Goal: Information Seeking & Learning: Learn about a topic

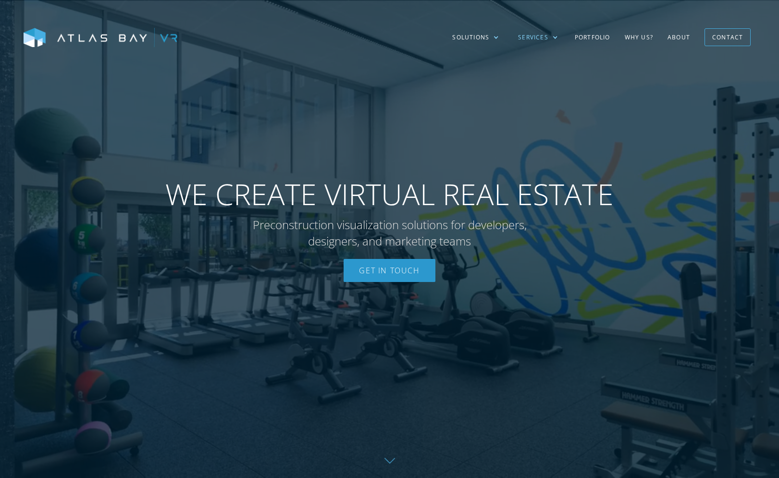
click at [539, 37] on div "Services" at bounding box center [533, 37] width 30 height 9
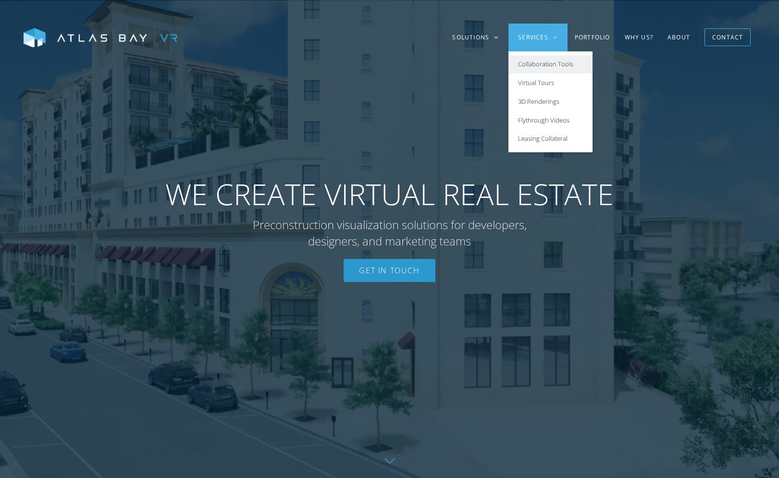
click at [545, 68] on link "Collaboration Tools" at bounding box center [551, 64] width 84 height 19
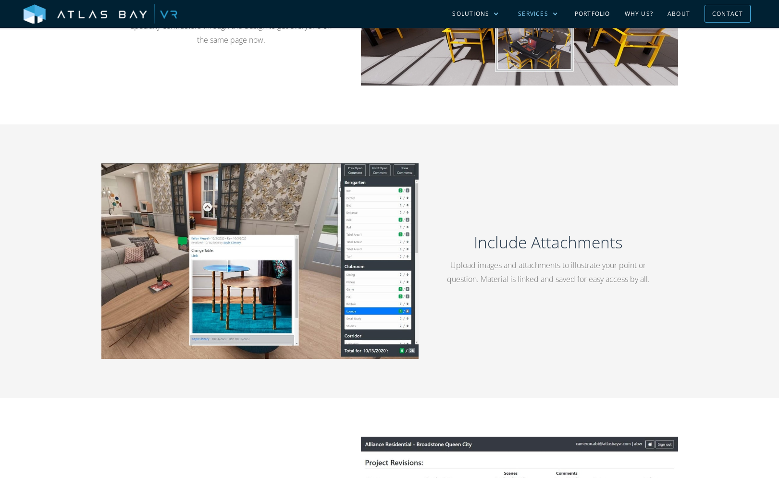
scroll to position [913, 0]
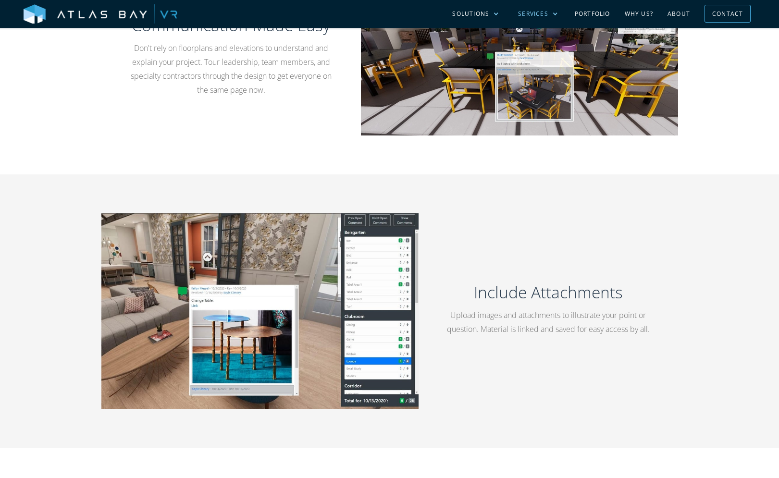
click at [554, 9] on div "Services" at bounding box center [538, 14] width 59 height 28
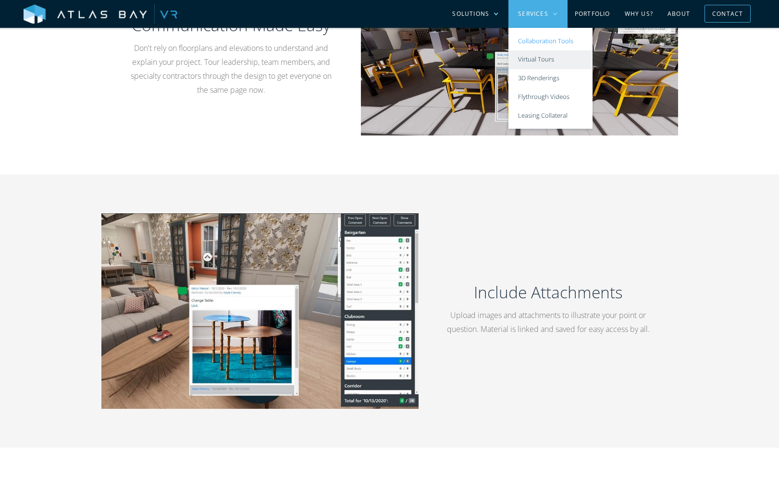
click at [555, 57] on link "Virtual Tours" at bounding box center [551, 59] width 84 height 19
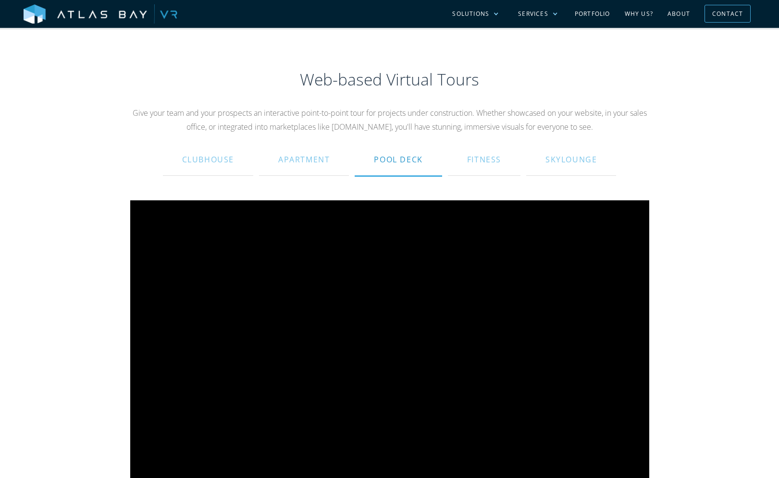
scroll to position [577, 0]
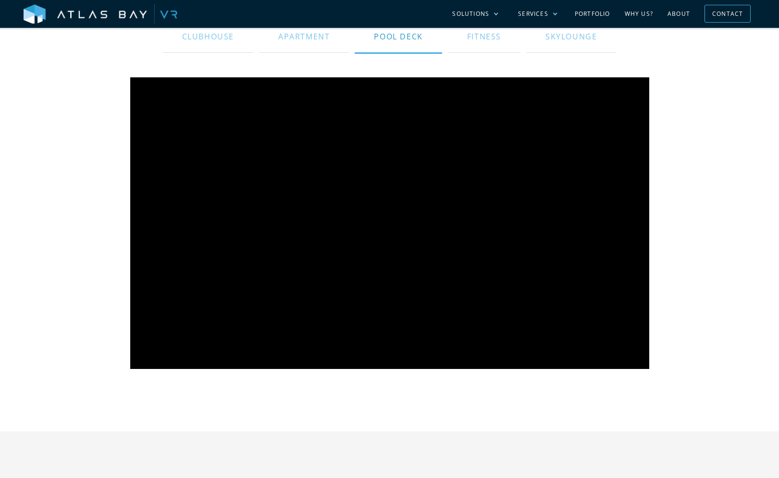
drag, startPoint x: 285, startPoint y: 36, endPoint x: 307, endPoint y: 69, distance: 40.5
click at [285, 36] on div "Apartment" at bounding box center [303, 36] width 51 height 23
click at [490, 8] on div "Solutions" at bounding box center [476, 14] width 66 height 28
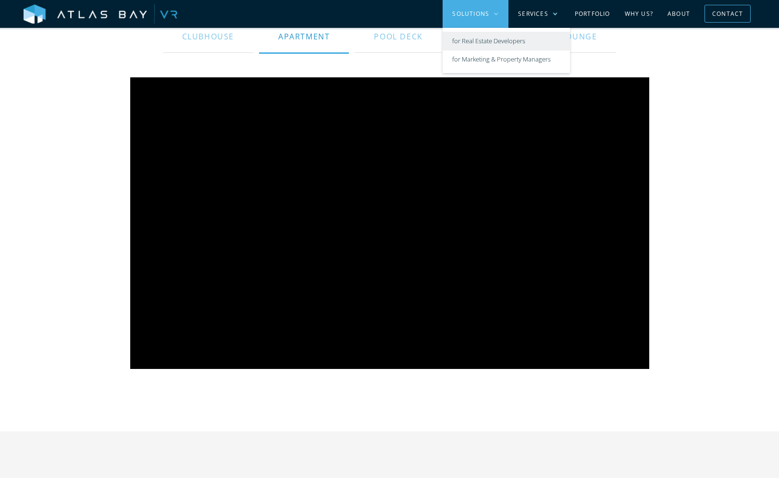
click at [487, 40] on link "for Real Estate Developers" at bounding box center [506, 41] width 127 height 19
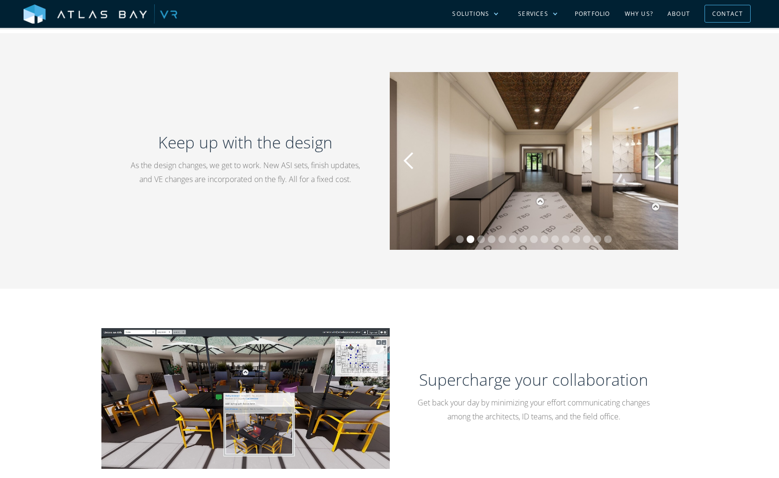
scroll to position [769, 0]
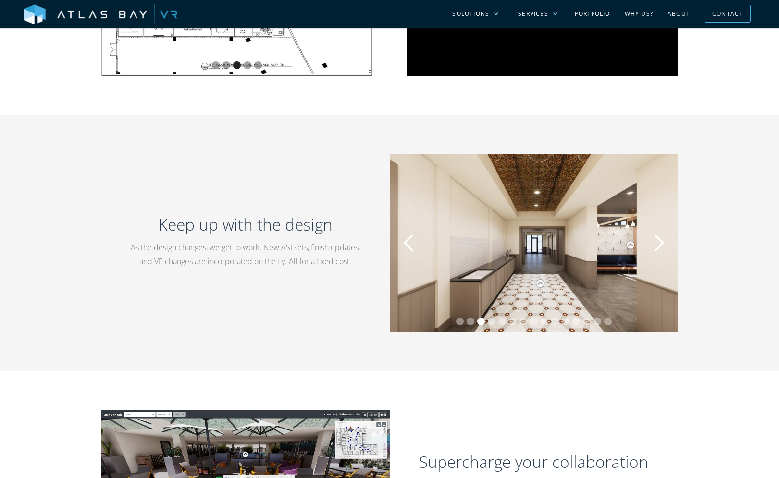
click at [410, 244] on div "previous slide" at bounding box center [408, 243] width 19 height 19
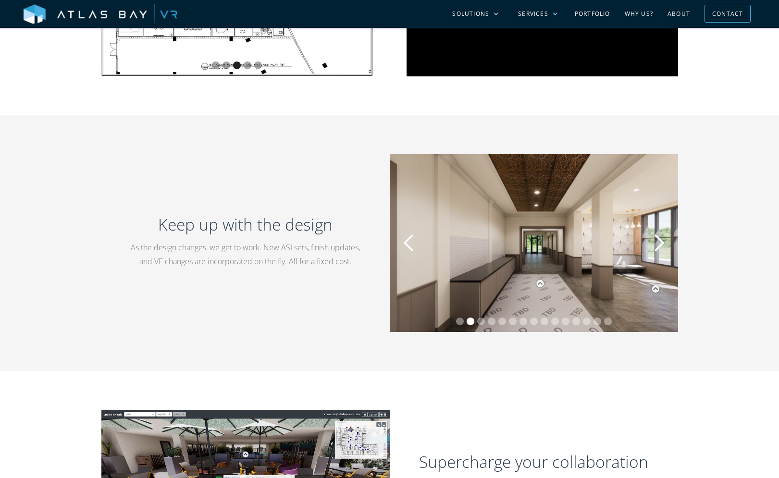
click at [409, 245] on div "previous slide" at bounding box center [408, 243] width 19 height 19
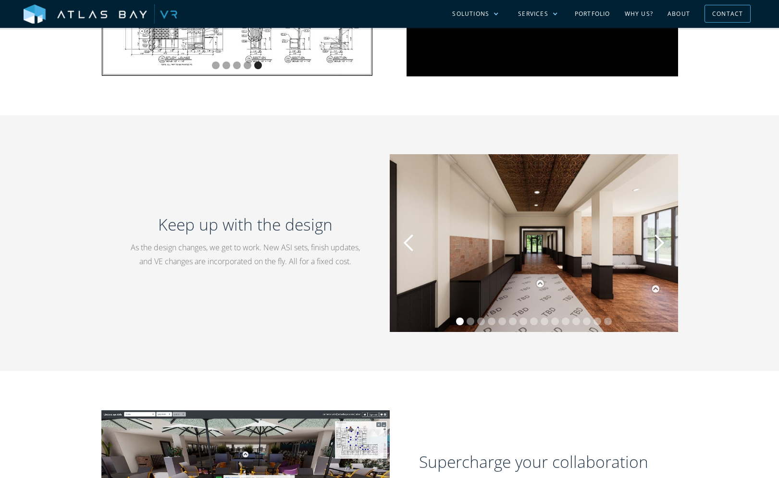
click at [662, 247] on div "next slide" at bounding box center [658, 243] width 19 height 19
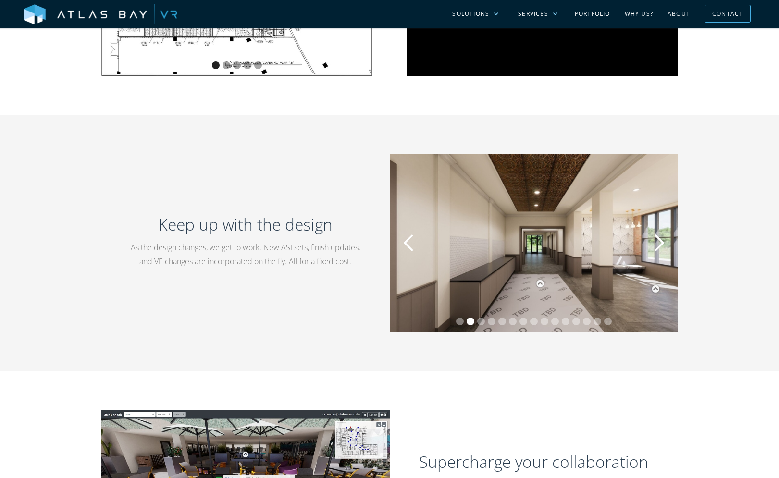
click at [662, 247] on div "next slide" at bounding box center [658, 243] width 19 height 19
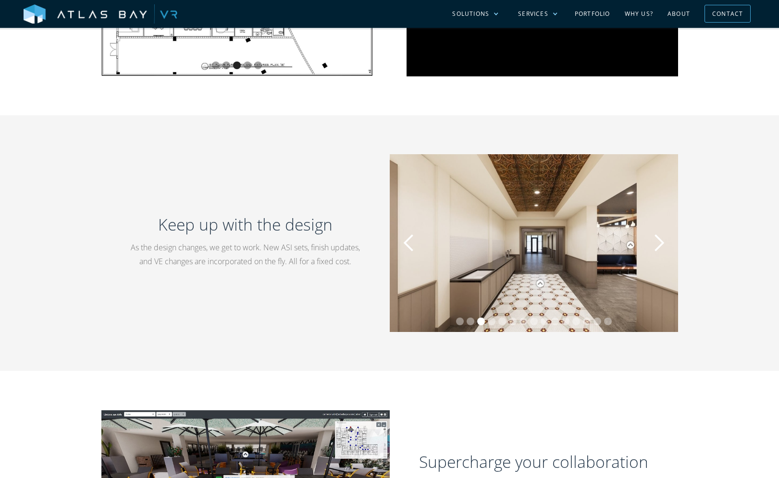
click at [659, 245] on div "next slide" at bounding box center [658, 243] width 19 height 19
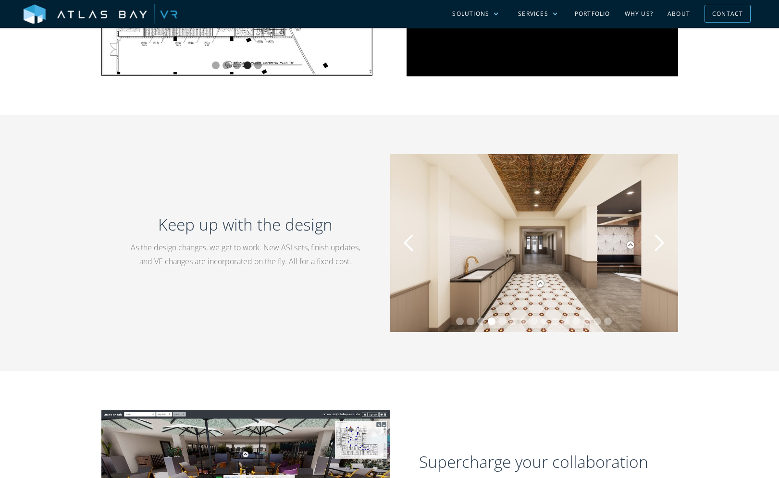
click at [660, 245] on div "next slide" at bounding box center [658, 243] width 19 height 19
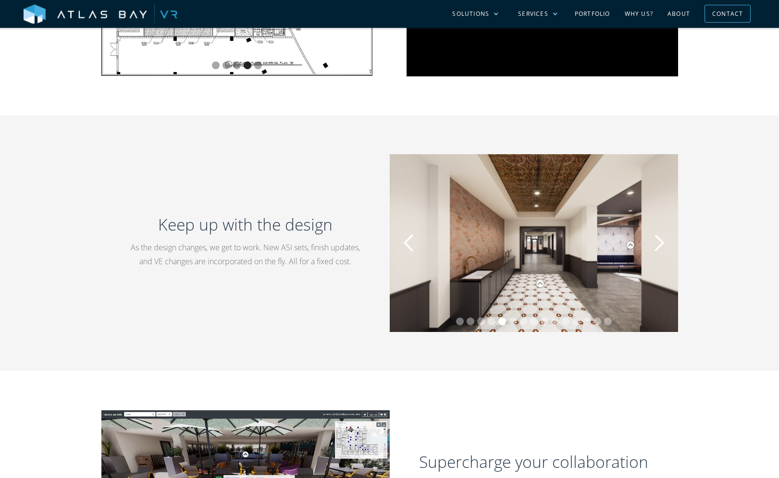
click at [661, 246] on div "next slide" at bounding box center [658, 243] width 19 height 19
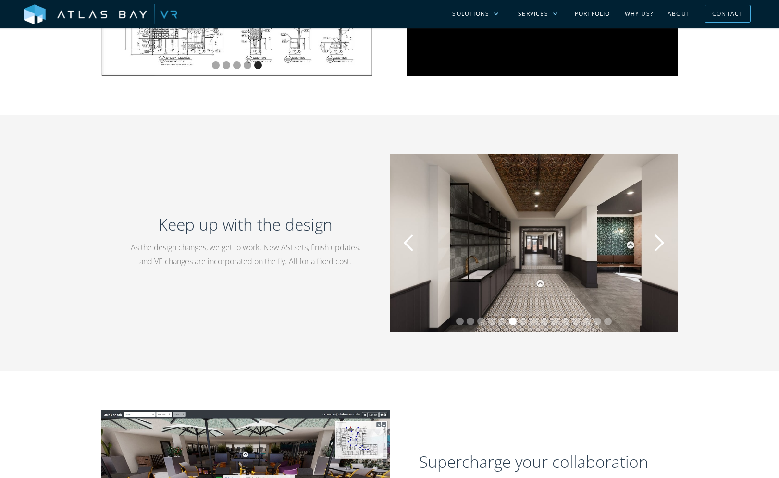
click at [660, 245] on div "next slide" at bounding box center [658, 243] width 19 height 19
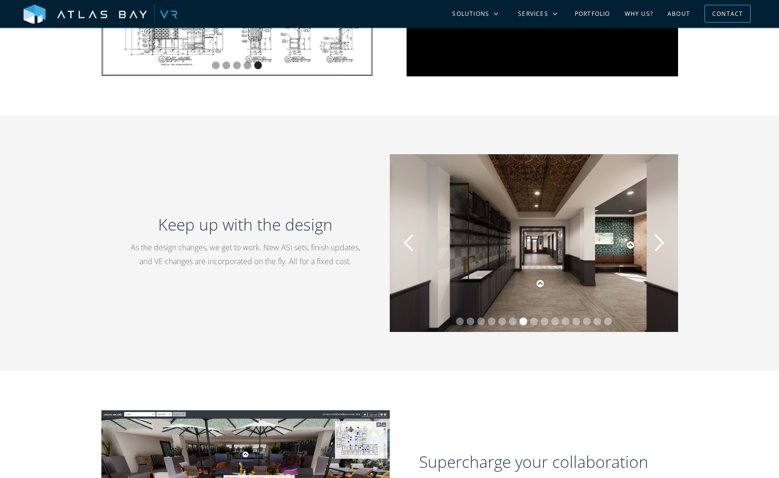
click at [658, 244] on div "next slide" at bounding box center [658, 243] width 19 height 19
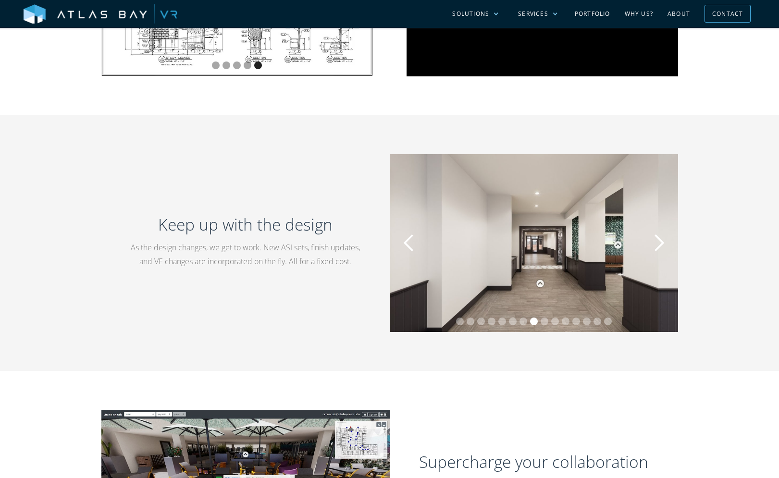
click at [658, 243] on div "next slide" at bounding box center [658, 243] width 19 height 19
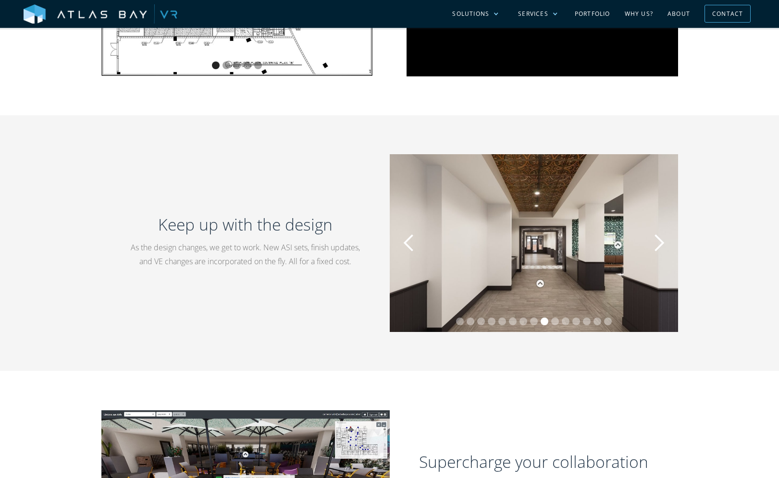
click at [658, 243] on div "next slide" at bounding box center [658, 243] width 19 height 19
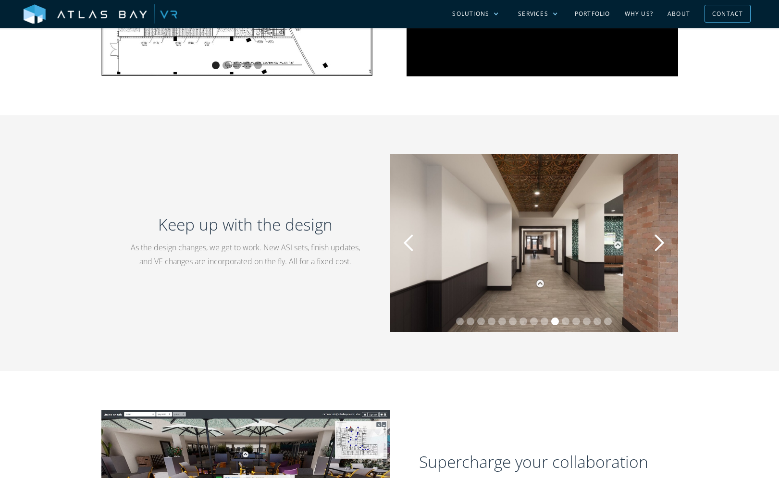
click at [658, 243] on div "next slide" at bounding box center [658, 243] width 19 height 19
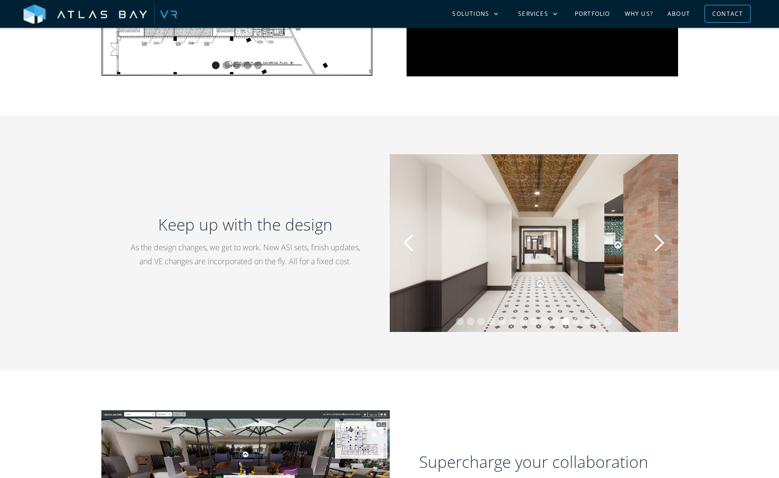
click at [658, 243] on div "next slide" at bounding box center [658, 243] width 19 height 19
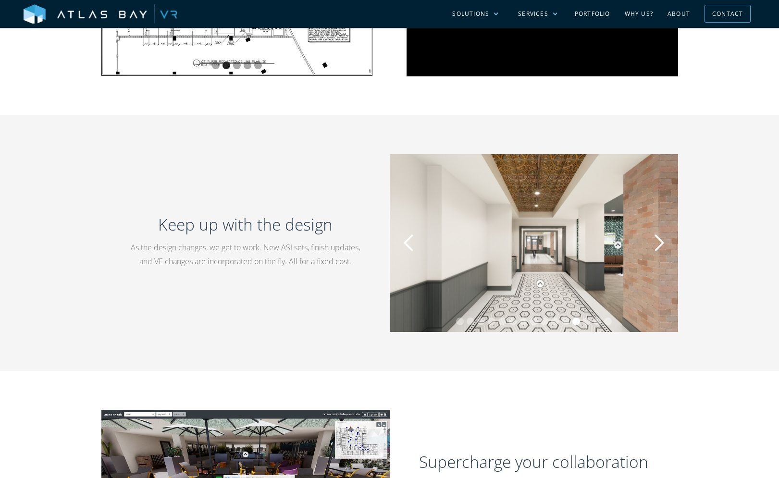
click at [658, 243] on div "next slide" at bounding box center [658, 243] width 19 height 19
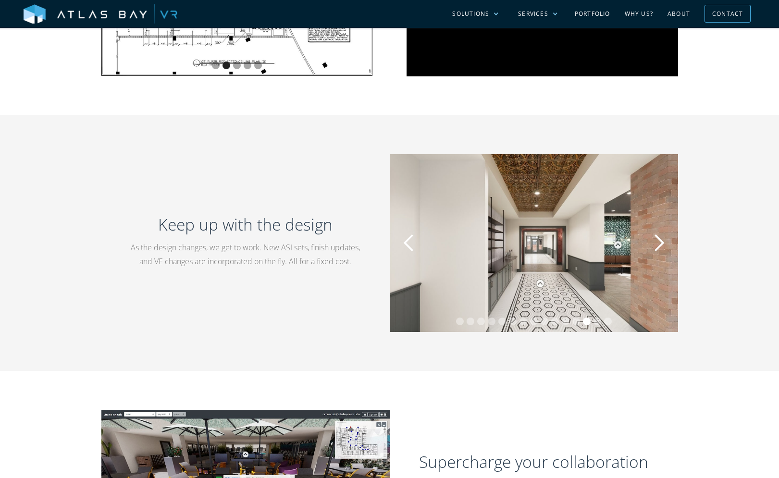
click at [658, 243] on div "next slide" at bounding box center [658, 243] width 19 height 19
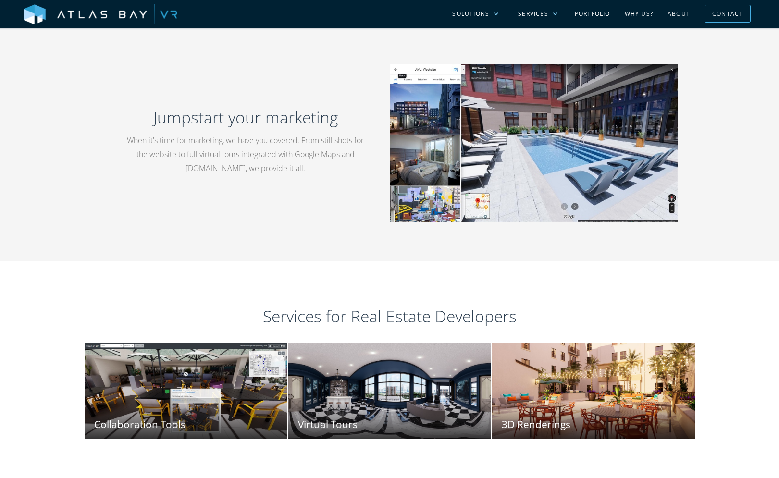
scroll to position [1442, 0]
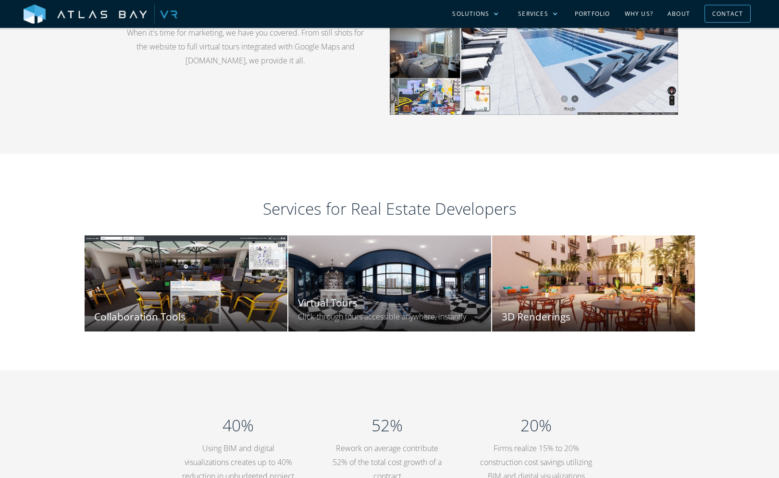
click at [403, 298] on div "Virtual Tours Click-through tours accessible anywhere, instantly" at bounding box center [389, 307] width 203 height 50
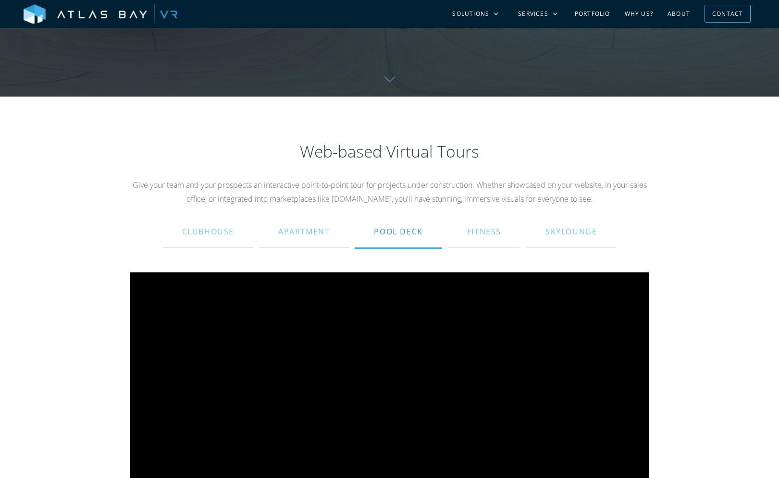
scroll to position [481, 0]
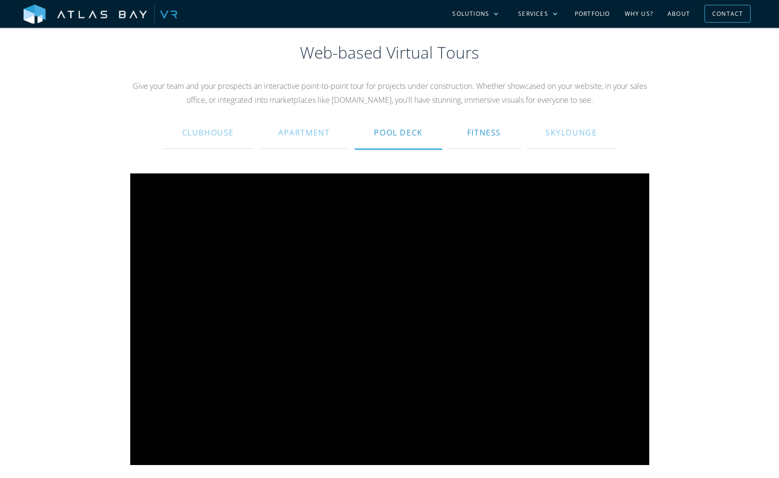
click at [491, 142] on div "Fitness" at bounding box center [484, 132] width 34 height 23
click at [575, 139] on div "Skylounge" at bounding box center [571, 132] width 51 height 23
click at [286, 129] on div "Apartment" at bounding box center [303, 132] width 51 height 23
click at [221, 137] on div "Clubhouse" at bounding box center [208, 132] width 52 height 23
